Goal: Task Accomplishment & Management: Complete application form

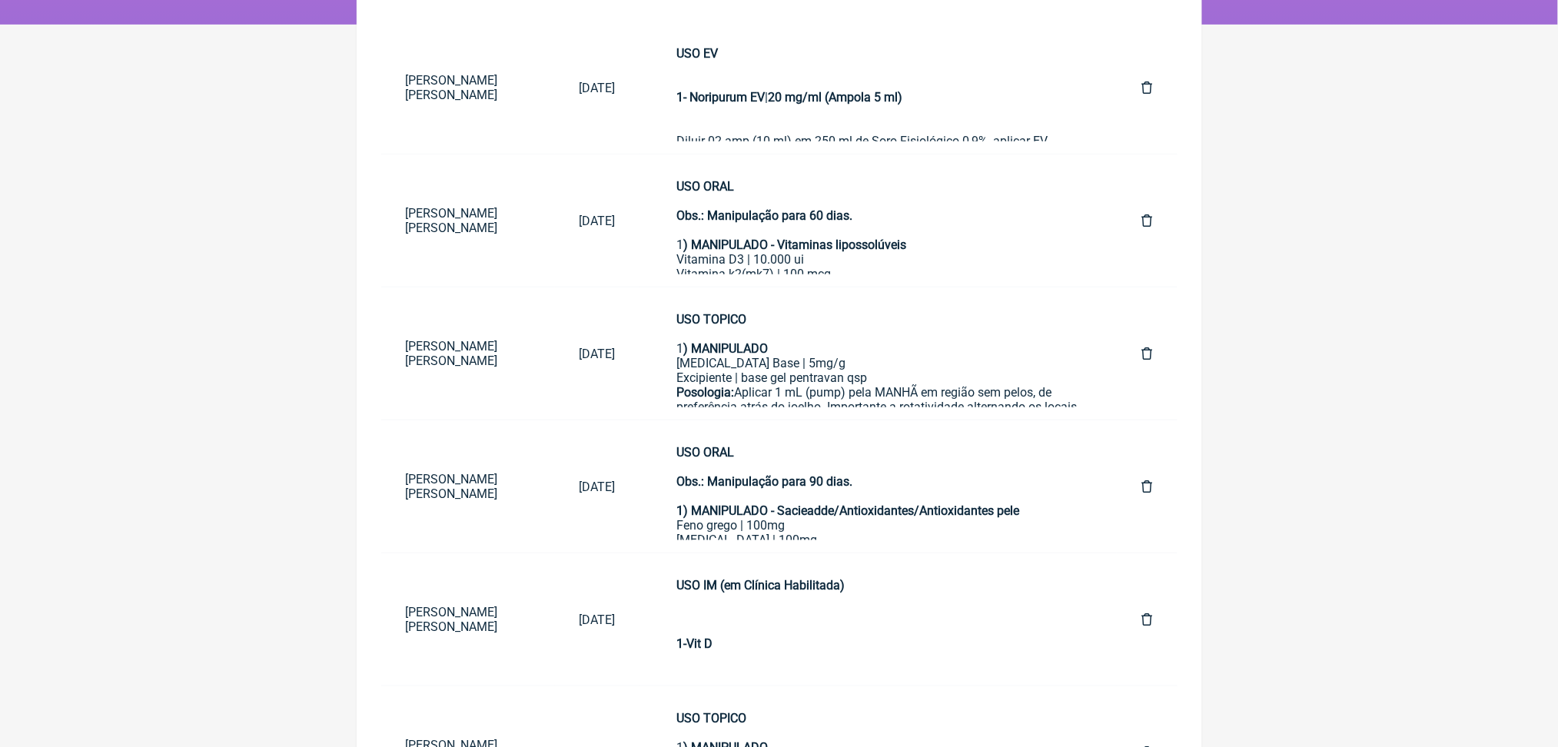
scroll to position [1102, 0]
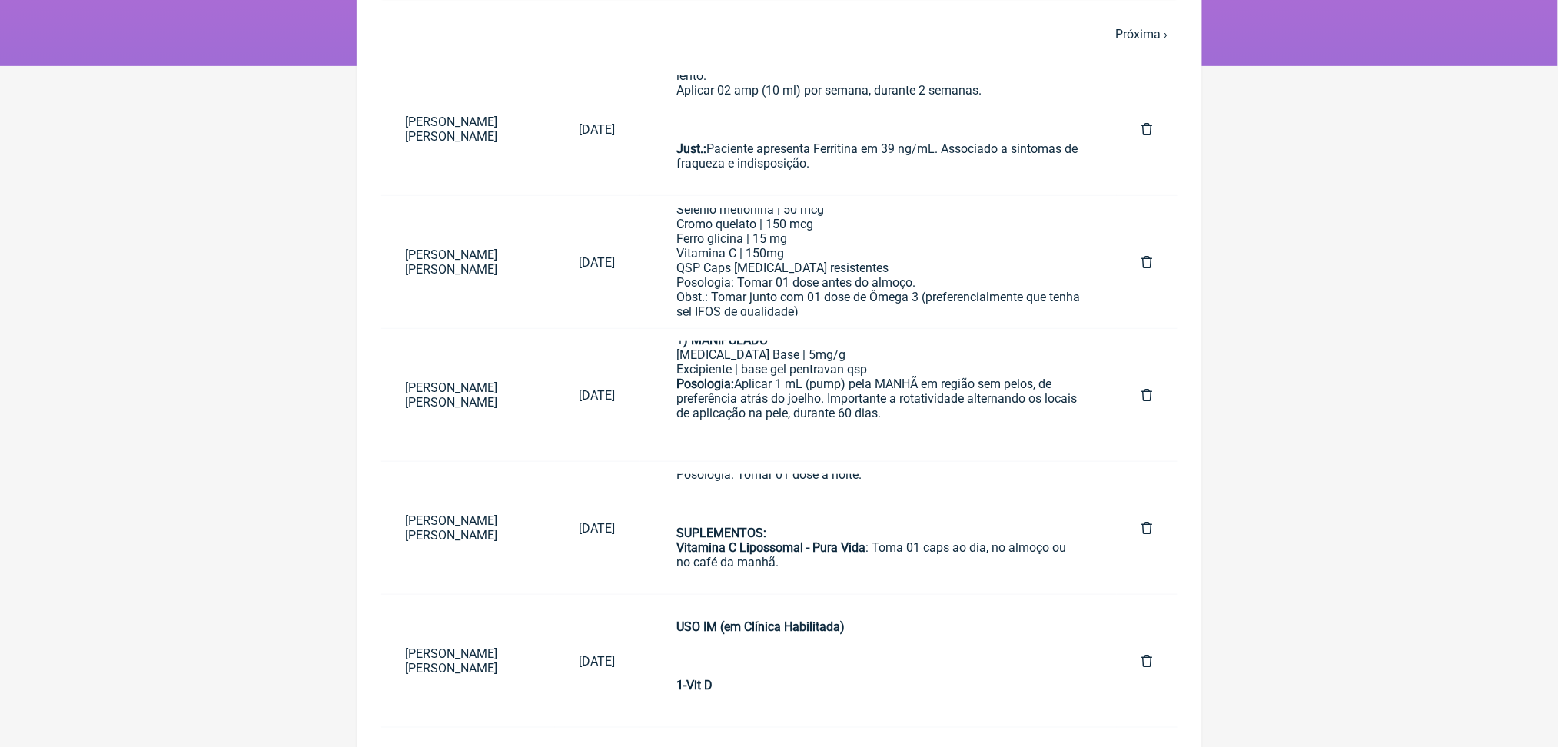
scroll to position [0, 0]
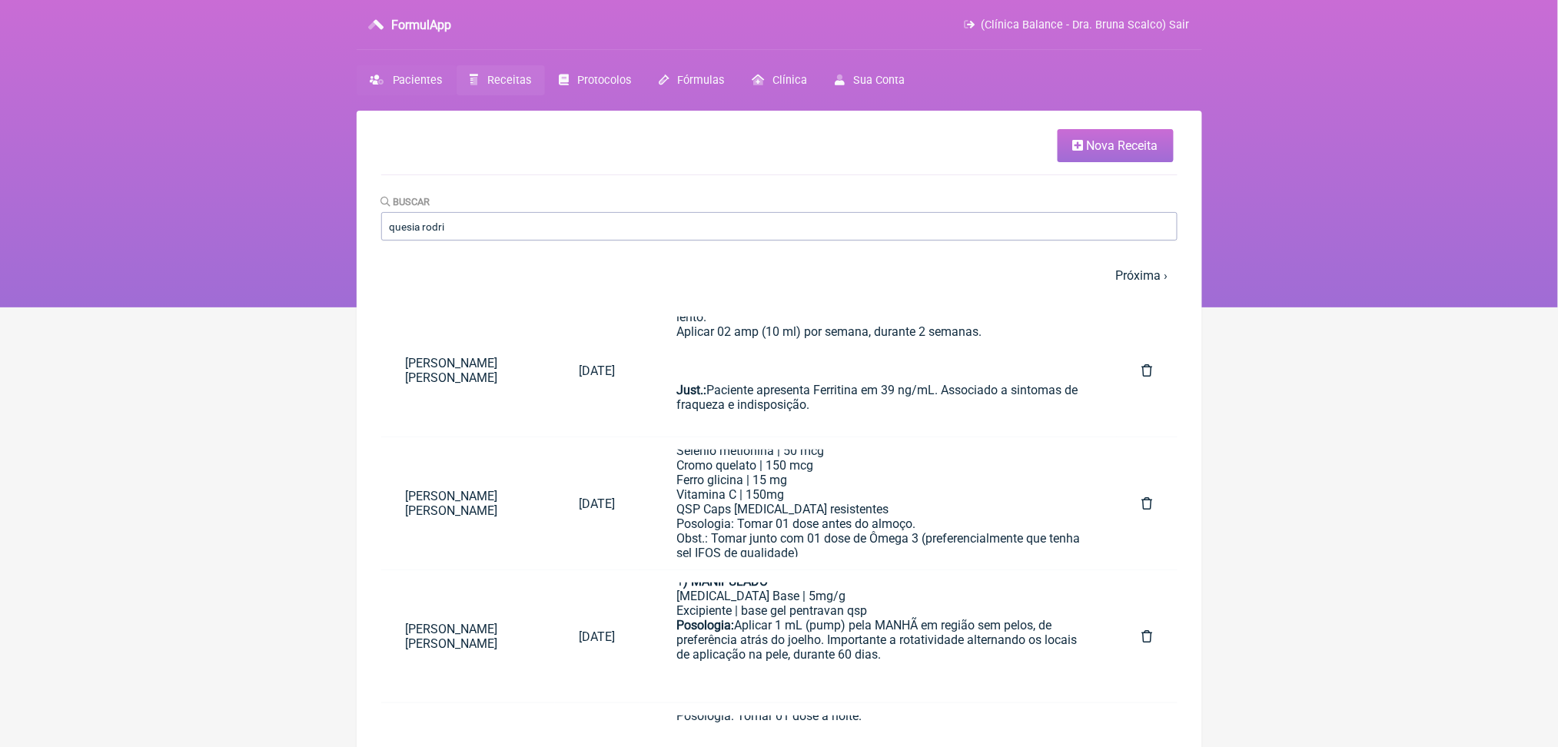
click at [428, 87] on span "Pacientes" at bounding box center [418, 80] width 50 height 13
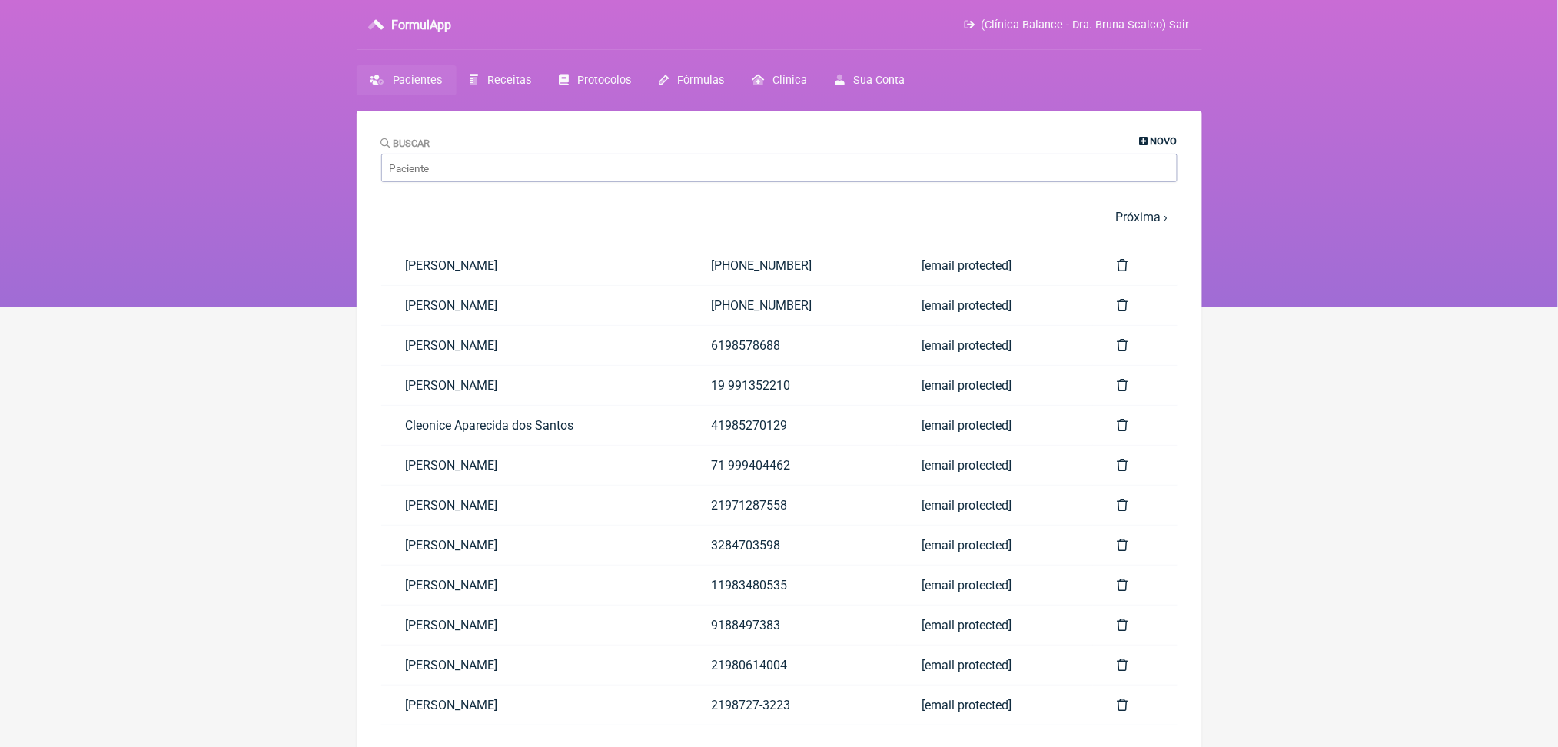
click at [1151, 146] on span "Novo" at bounding box center [1164, 141] width 27 height 12
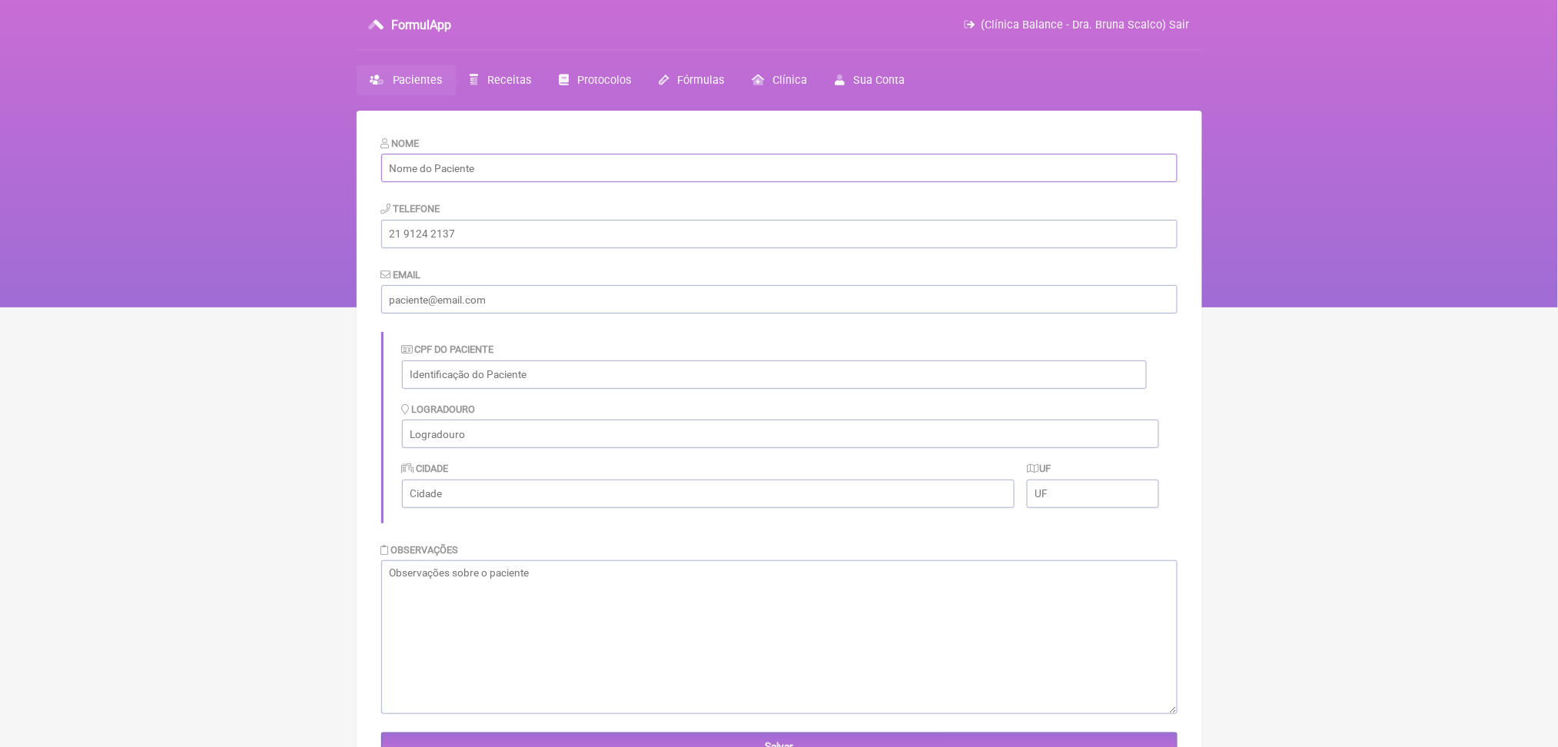
click at [501, 182] on input "text" at bounding box center [779, 168] width 796 height 28
paste input "[PERSON_NAME]"
type input "[PERSON_NAME]"
click at [484, 389] on input "text" at bounding box center [774, 375] width 745 height 28
paste input "102.788.587-08"
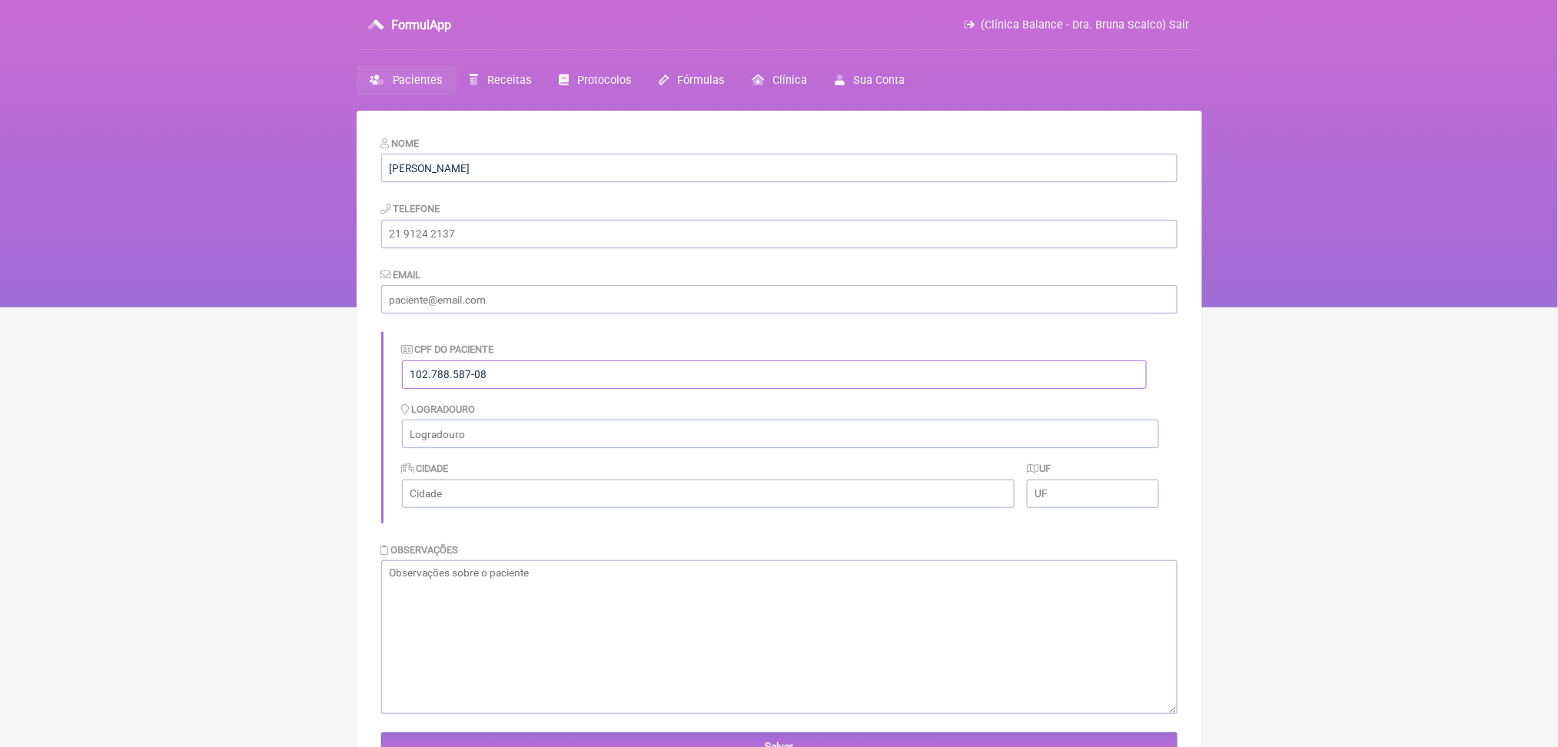
type input "102.788.587-08"
click at [475, 314] on input "email" at bounding box center [779, 299] width 796 height 28
paste input "[EMAIL_ADDRESS][DOMAIN_NAME]"
type input "[EMAIL_ADDRESS][DOMAIN_NAME]"
click at [535, 248] on input "tel" at bounding box center [779, 234] width 796 height 28
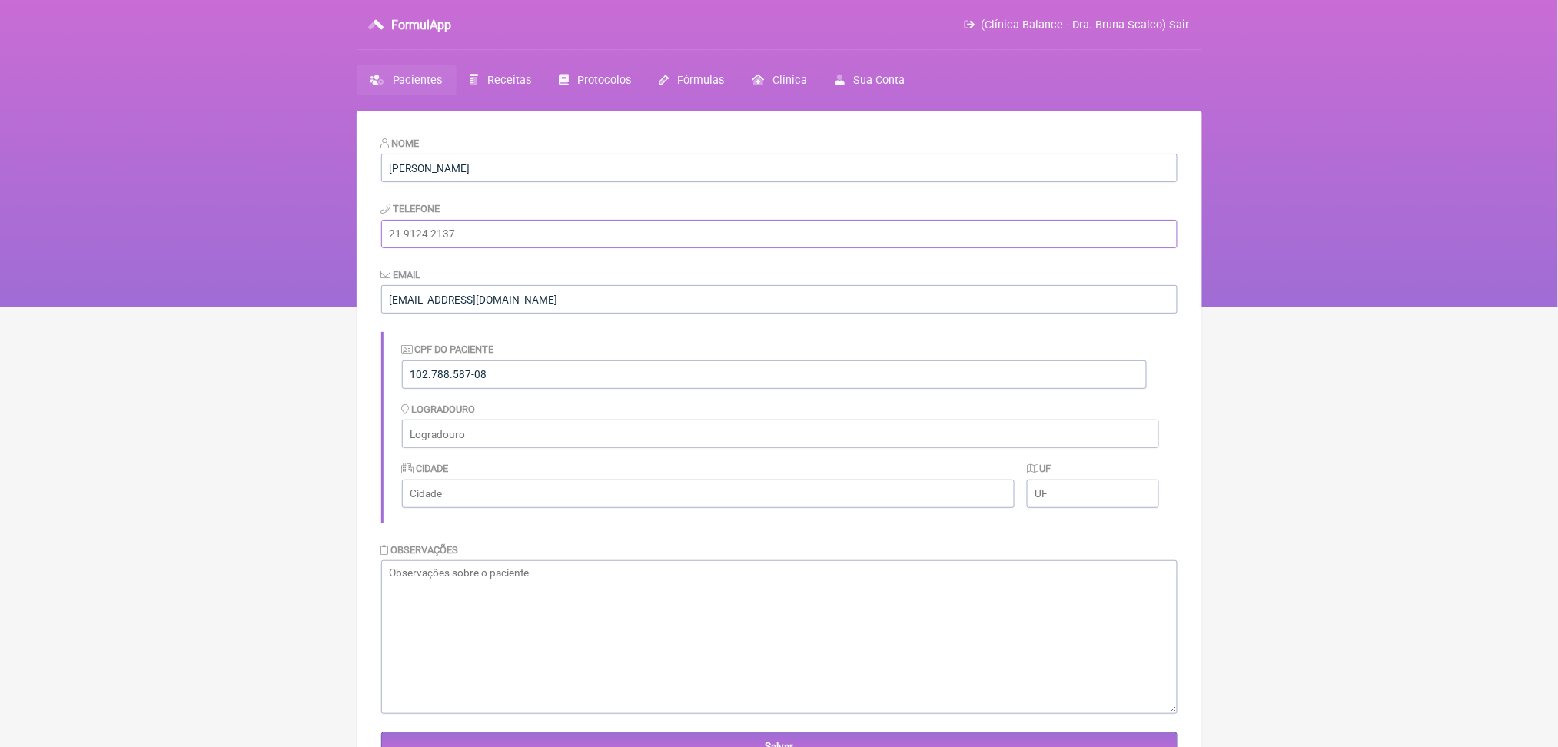
paste input "[PHONE_NUMBER]"
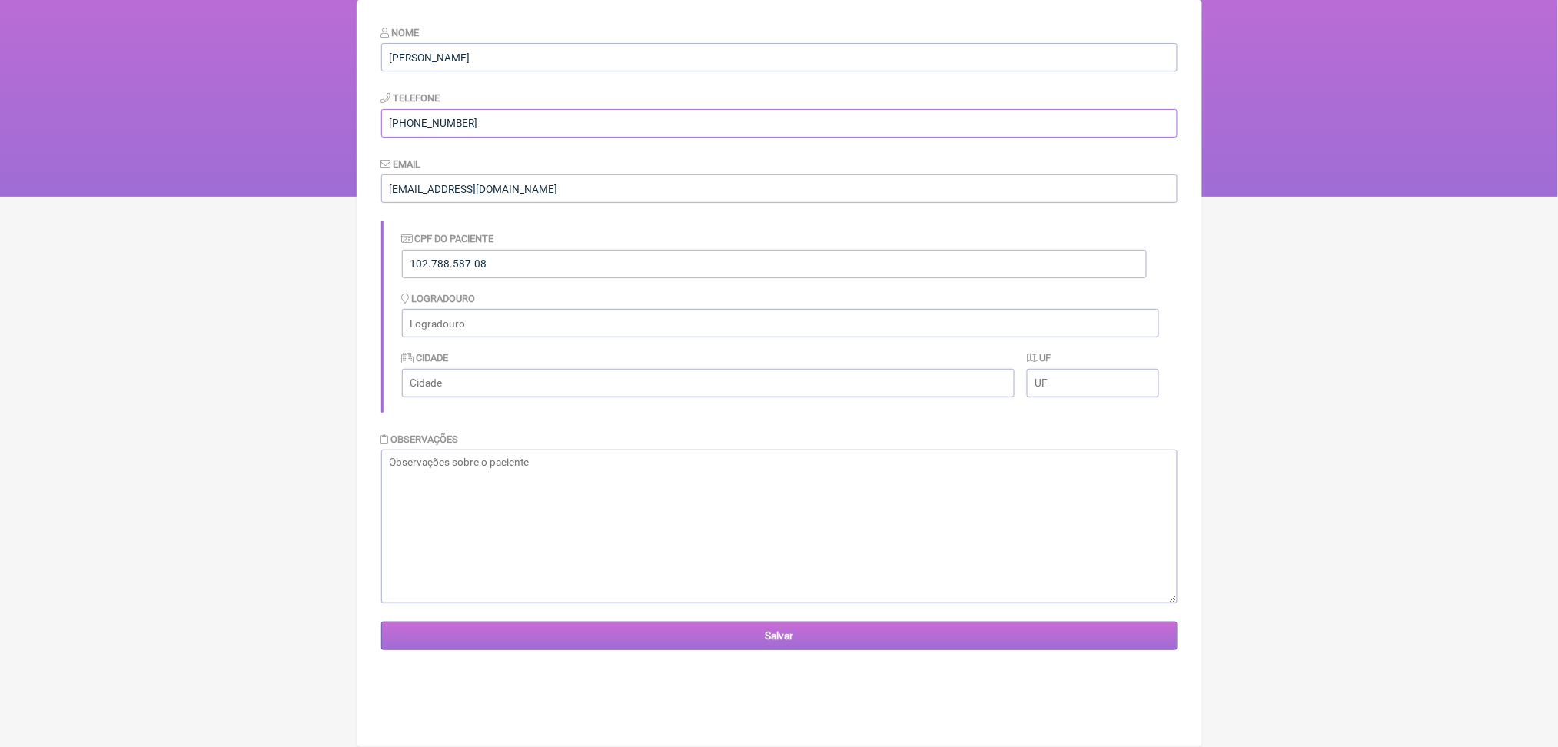
type input "[PHONE_NUMBER]"
click at [680, 650] on input "Salvar" at bounding box center [779, 636] width 796 height 28
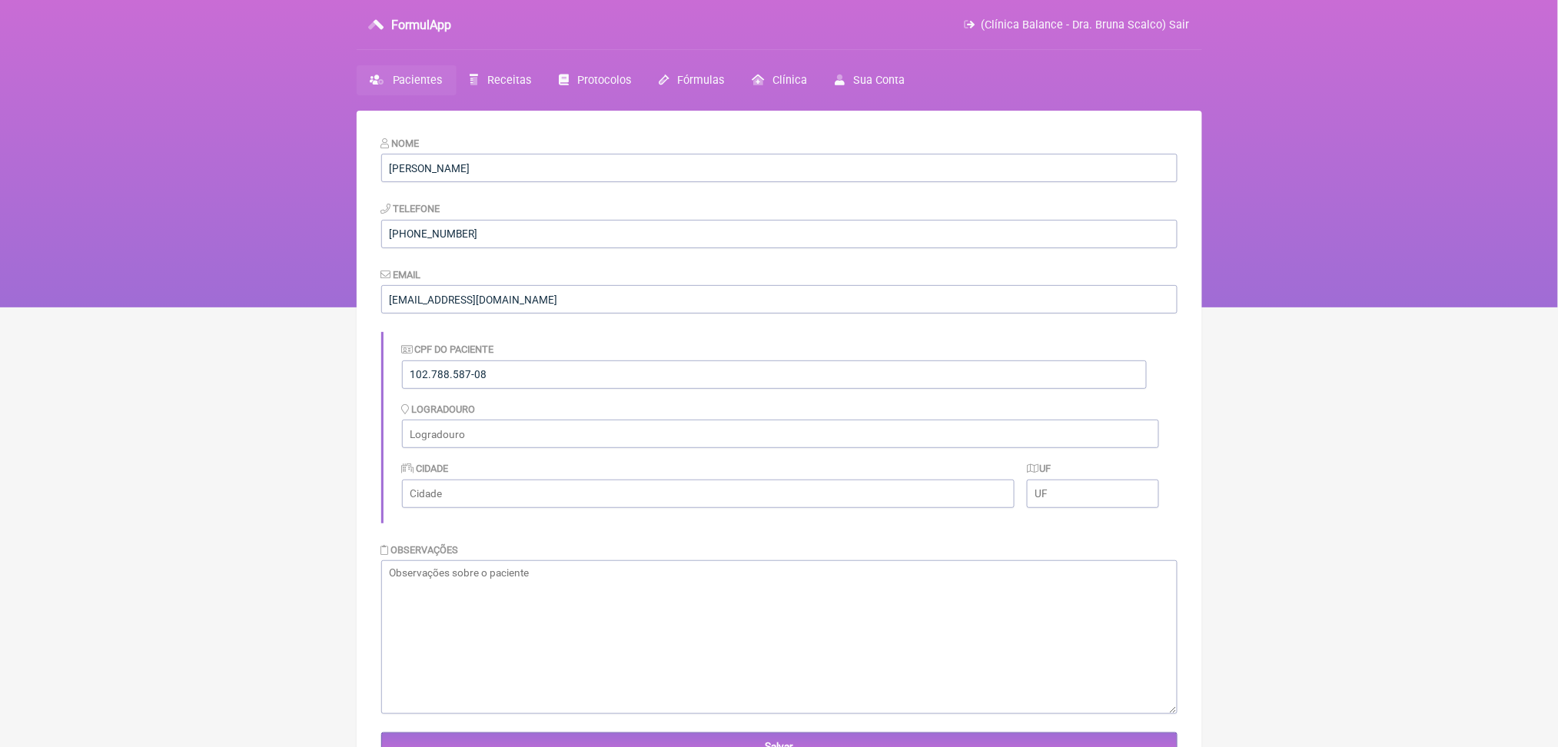
click at [328, 307] on html "FormulApp (Clínica Balance - Dra. Bruna Scalco) Sair Pacientes Receitas Protoco…" at bounding box center [779, 153] width 1558 height 307
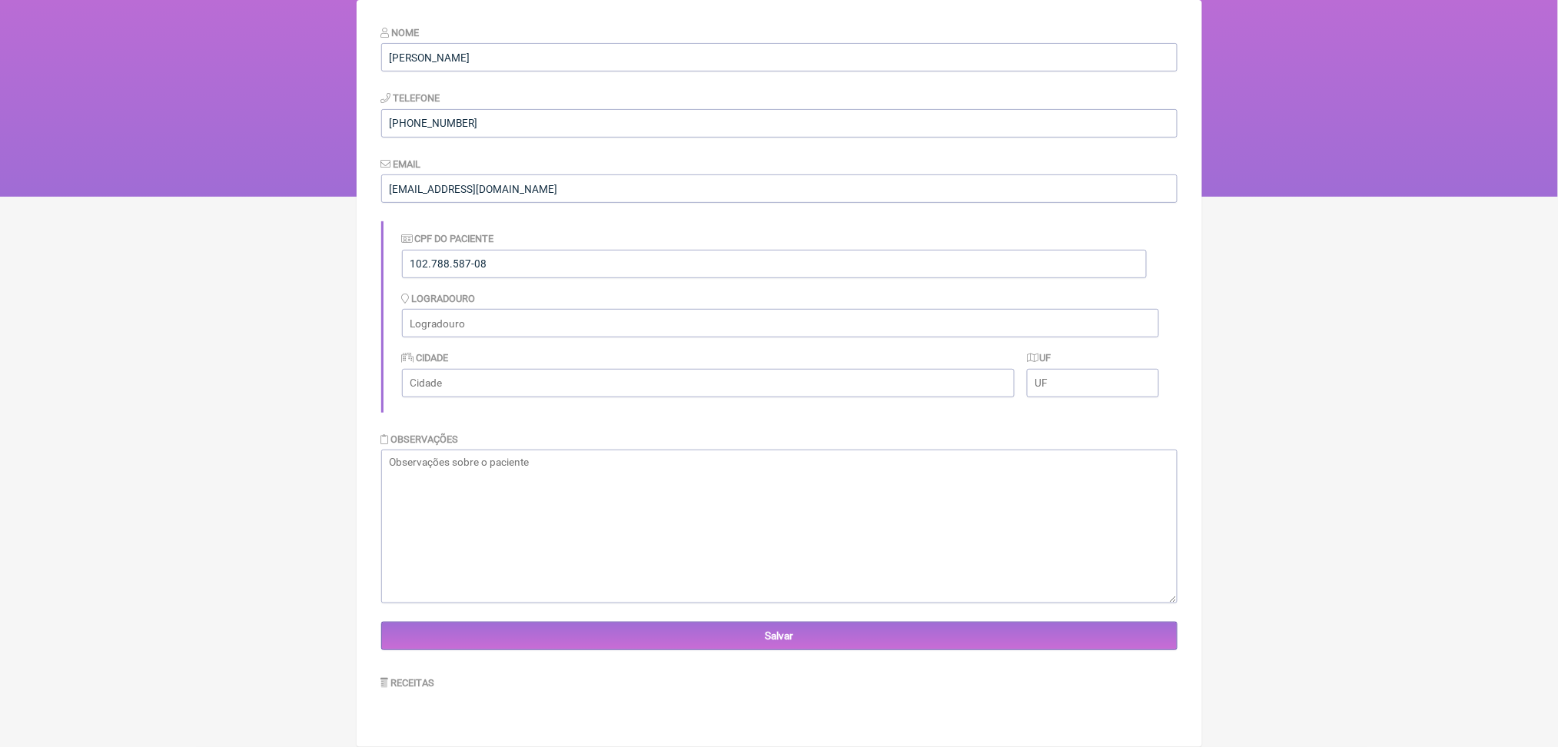
scroll to position [251, 0]
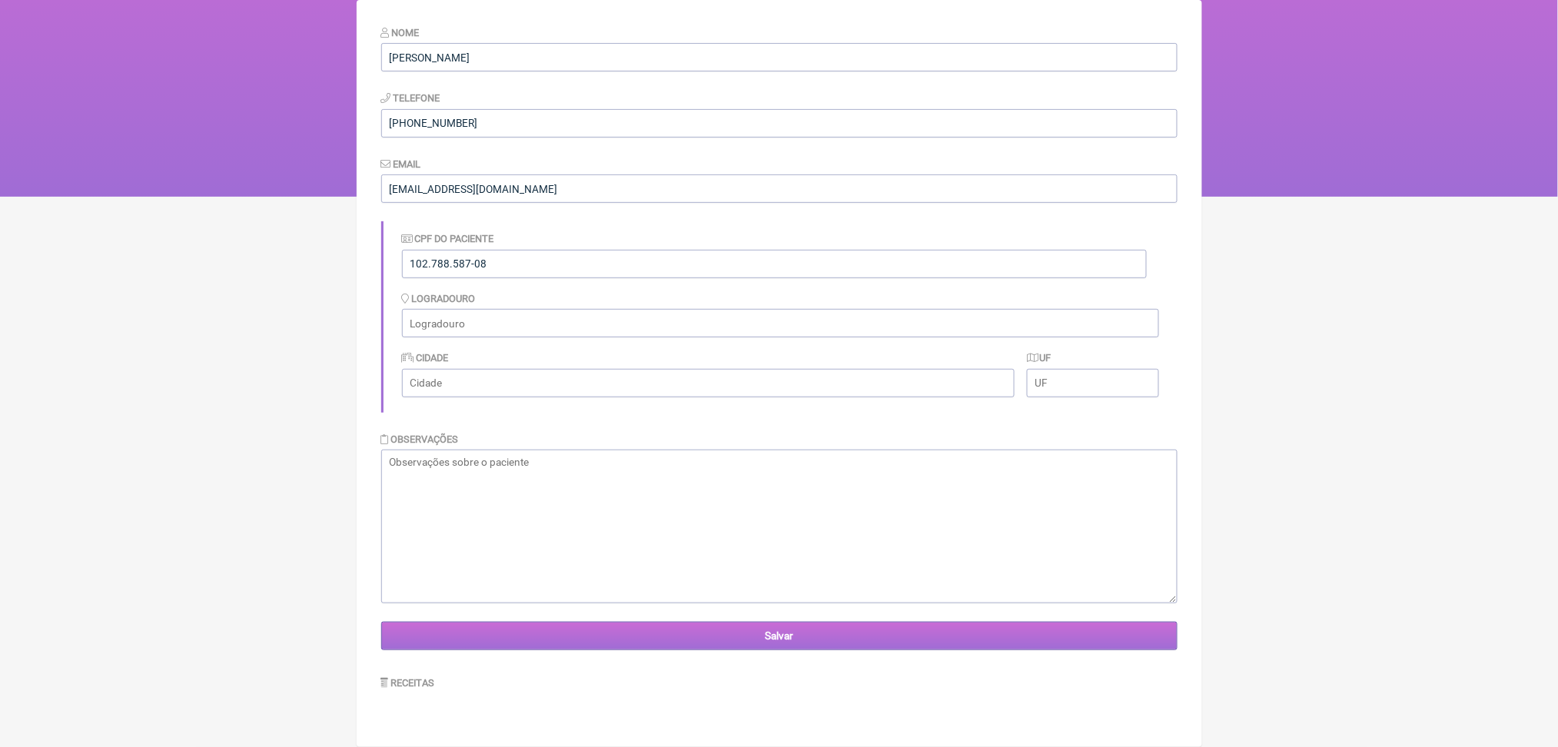
click at [607, 637] on input "Salvar" at bounding box center [779, 636] width 796 height 28
